Goal: Book appointment/travel/reservation

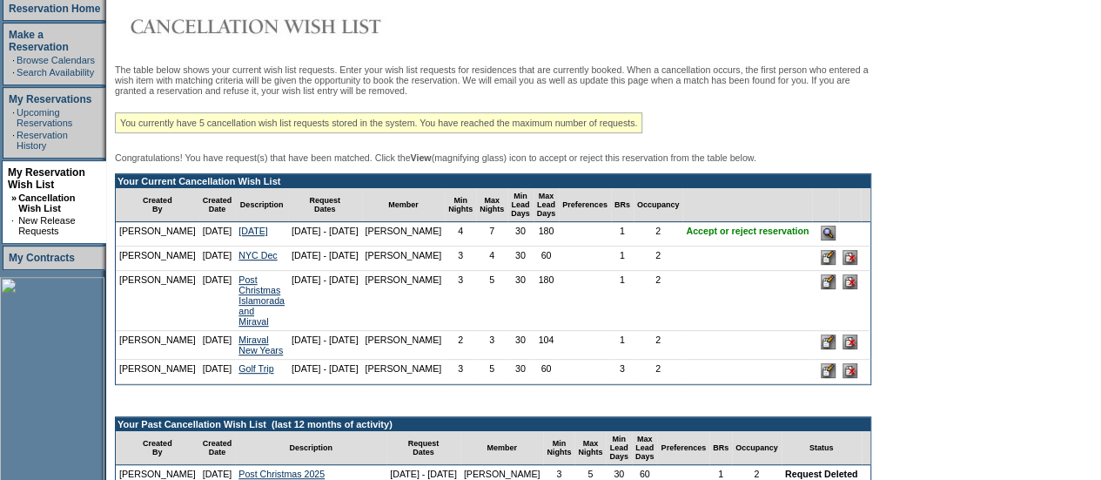
scroll to position [265, 0]
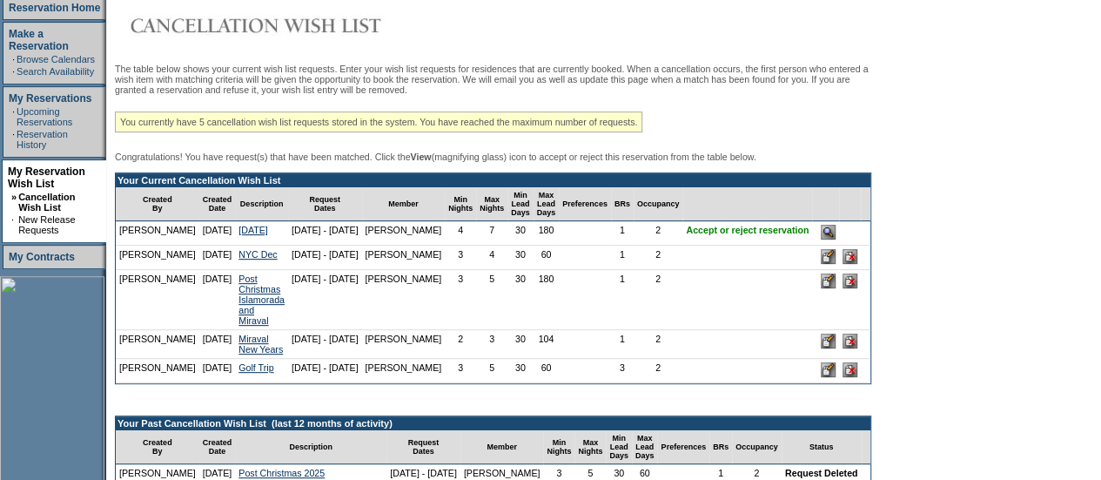
click at [836, 239] on input "image" at bounding box center [828, 232] width 15 height 15
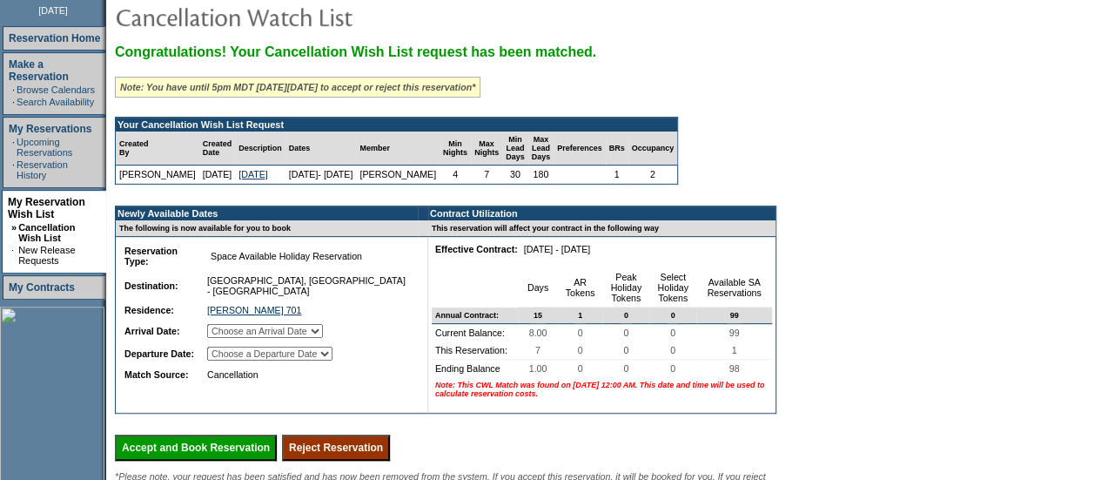
scroll to position [235, 0]
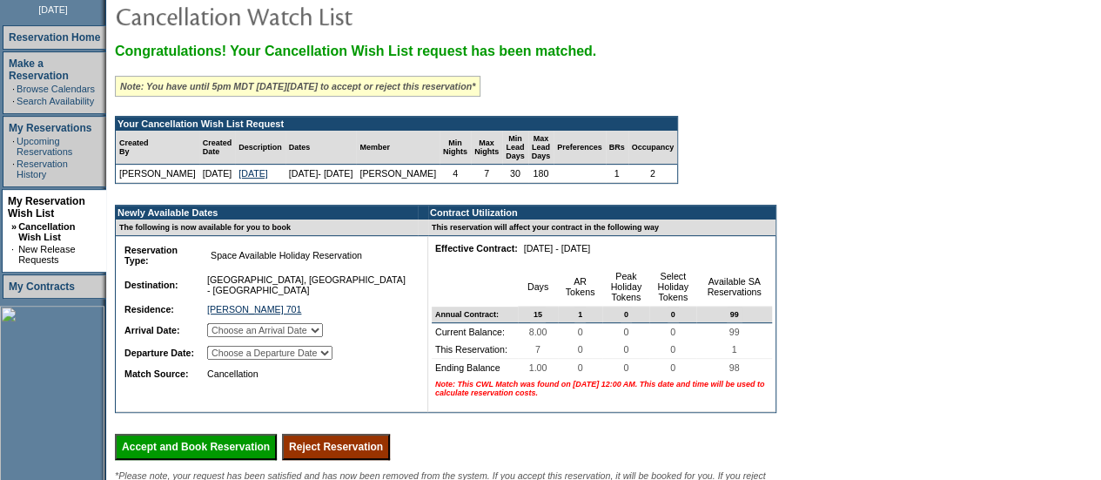
click at [323, 328] on select "Choose an Arrival Date Sunday, November 23, 2025 Monday, November 24, 2025 Tues…" at bounding box center [265, 330] width 116 height 14
select select "11/23/2025"
click at [228, 325] on select "Choose an Arrival Date Sunday, November 23, 2025 Monday, November 24, 2025 Tues…" at bounding box center [265, 330] width 116 height 14
click at [333, 350] on select "Choose a Departure Date Monday, November 24, 2025 Tuesday, November 25, 2025 We…" at bounding box center [269, 353] width 125 height 14
select select "11/30/2025"
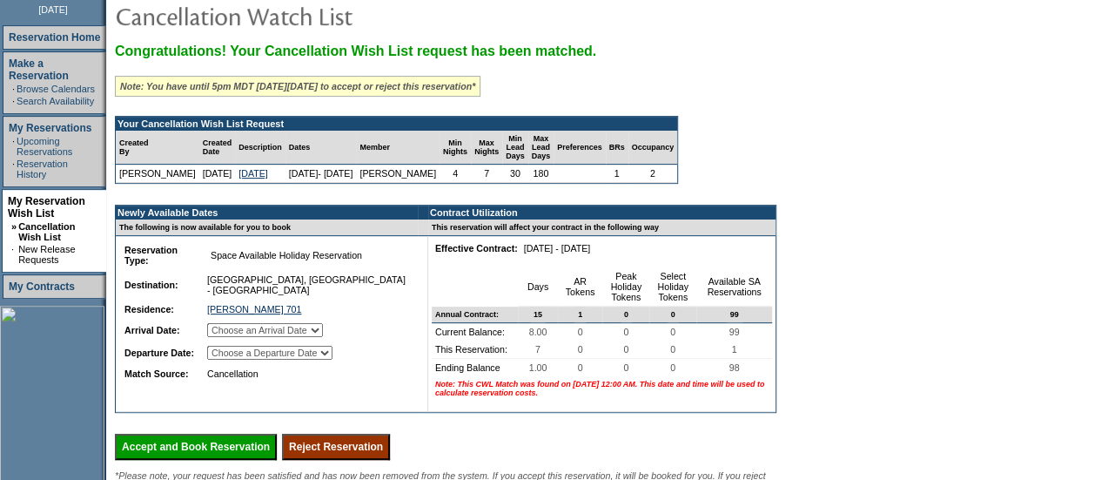
click at [230, 360] on select "Choose a Departure Date Monday, November 24, 2025 Tuesday, November 25, 2025 We…" at bounding box center [269, 353] width 125 height 14
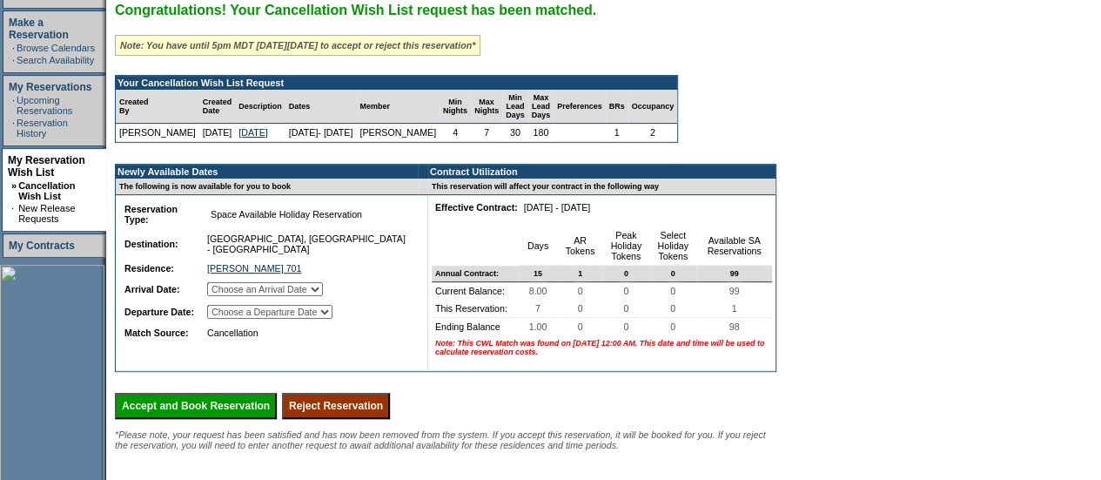
scroll to position [280, 0]
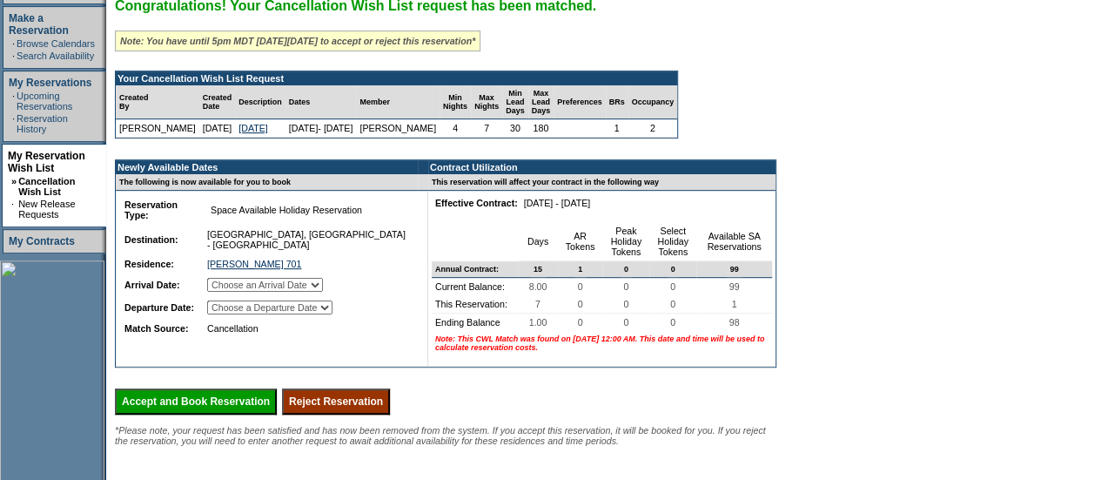
click at [259, 410] on input "Accept and Book Reservation" at bounding box center [196, 401] width 162 height 26
